Goal: Information Seeking & Learning: Check status

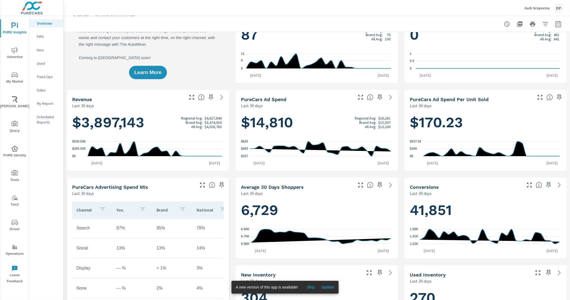
drag, startPoint x: 180, startPoint y: 116, endPoint x: 220, endPoint y: 118, distance: 39.9
click at [220, 118] on h1 "$3,897,143 Regional Avg: $4,617,846 Brand Avg: $3,474,016 All Avg: $4,018,783" at bounding box center [148, 122] width 152 height 18
drag, startPoint x: 183, startPoint y: 121, endPoint x: 217, endPoint y: 122, distance: 33.7
click at [217, 122] on div "Brand Avg: $3,474,016" at bounding box center [201, 122] width 41 height 4
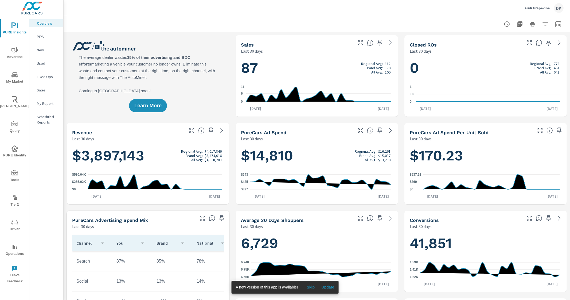
click at [206, 161] on p "$4,018,783" at bounding box center [213, 160] width 17 height 4
drag, startPoint x: 189, startPoint y: 160, endPoint x: 219, endPoint y: 161, distance: 29.7
click at [219, 161] on div "All Avg: $4,018,783" at bounding box center [201, 160] width 41 height 4
click at [151, 150] on h1 "$3,897,143 Regional Avg: $4,617,846 Brand Avg: $3,474,016 All Avg: $4,018,783" at bounding box center [148, 155] width 152 height 18
drag, startPoint x: 180, startPoint y: 150, endPoint x: 220, endPoint y: 150, distance: 39.3
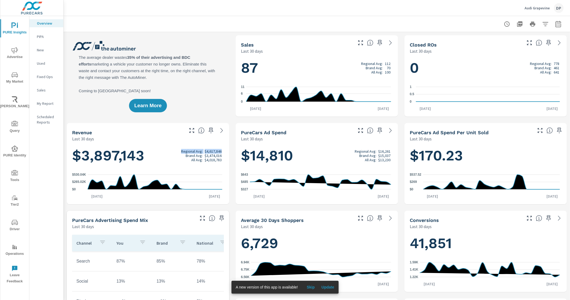
click at [220, 150] on div "Regional Avg: $4,617,846" at bounding box center [201, 151] width 41 height 4
click at [139, 162] on h1 "$3,897,143 Regional Avg: $4,617,846 Brand Avg: $3,474,016 All Avg: $4,018,783" at bounding box center [148, 155] width 152 height 18
drag, startPoint x: 81, startPoint y: 160, endPoint x: 152, endPoint y: 154, distance: 71.3
click at [152, 154] on h1 "$3,897,143 Regional Avg: $4,617,846 Brand Avg: $3,474,016 All Avg: $4,018,783" at bounding box center [148, 155] width 152 height 18
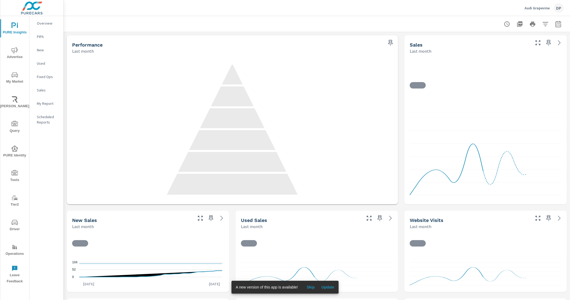
click at [329, 284] on button "Update" at bounding box center [327, 287] width 17 height 9
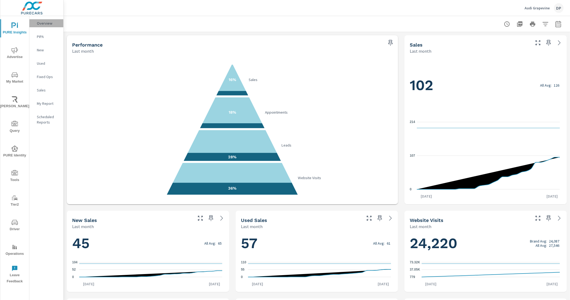
click at [39, 24] on p "Overview" at bounding box center [48, 23] width 22 height 5
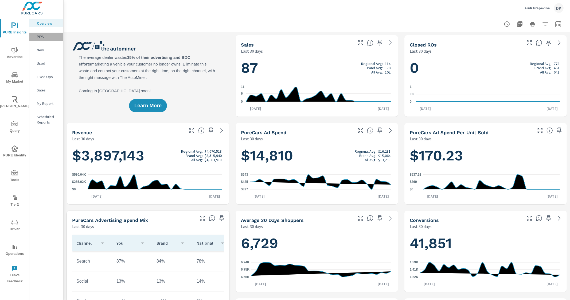
click at [39, 37] on p "PIPA" at bounding box center [48, 36] width 22 height 5
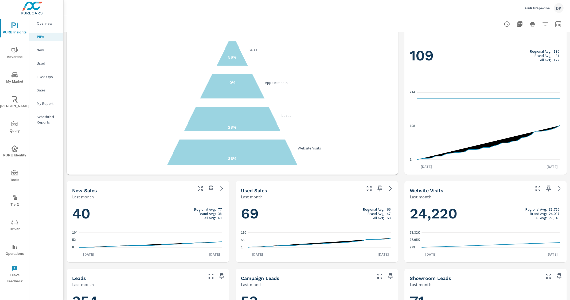
scroll to position [33, 0]
